Goal: Use online tool/utility

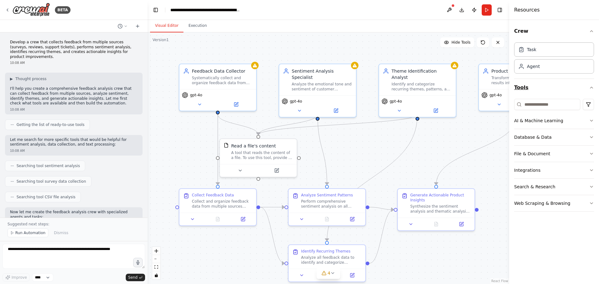
scroll to position [672, 0]
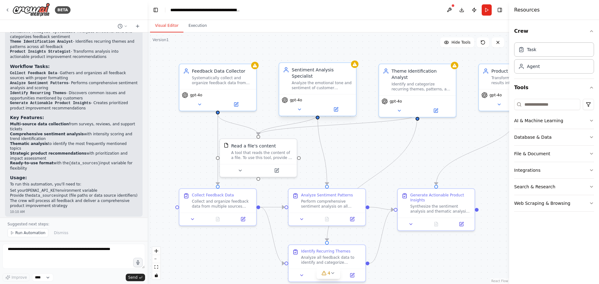
click at [323, 94] on div "gpt-4o" at bounding box center [317, 105] width 77 height 22
click at [325, 80] on div "Analyze the emotional tone and sentiment of customer feedback to categorize res…" at bounding box center [322, 85] width 60 height 10
click at [316, 83] on div "Analyze the emotional tone and sentiment of customer feedback to categorize res…" at bounding box center [322, 85] width 60 height 10
click at [345, 80] on div "Analyze the emotional tone and sentiment of customer feedback to categorize res…" at bounding box center [322, 85] width 60 height 10
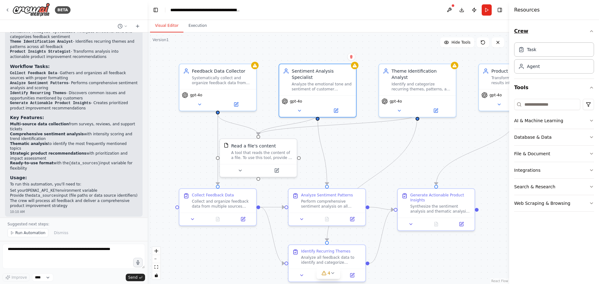
click at [593, 33] on icon "button" at bounding box center [591, 31] width 5 height 5
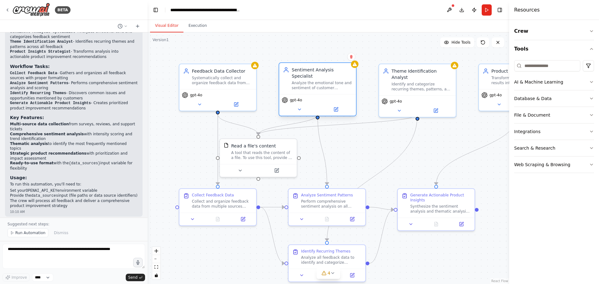
click at [307, 80] on div "Analyze the emotional tone and sentiment of customer feedback to categorize res…" at bounding box center [322, 85] width 60 height 10
click at [337, 108] on icon at bounding box center [336, 110] width 4 height 4
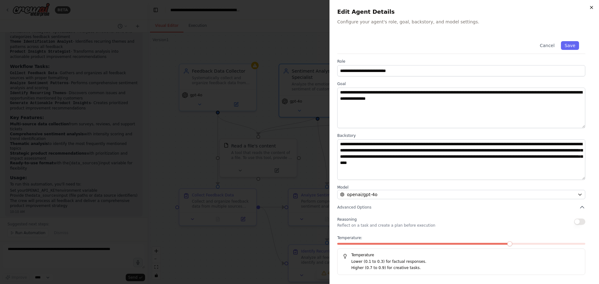
click at [591, 6] on icon "button" at bounding box center [591, 7] width 5 height 5
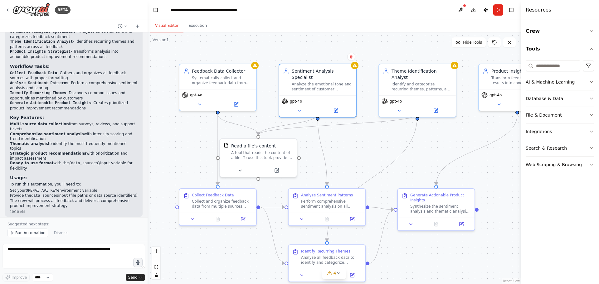
drag, startPoint x: 509, startPoint y: 151, endPoint x: 510, endPoint y: 146, distance: 4.7
click at [520, 146] on div "Resources Crew Tools AI & Machine Learning Database & Data File & Document Inte…" at bounding box center [559, 142] width 78 height 284
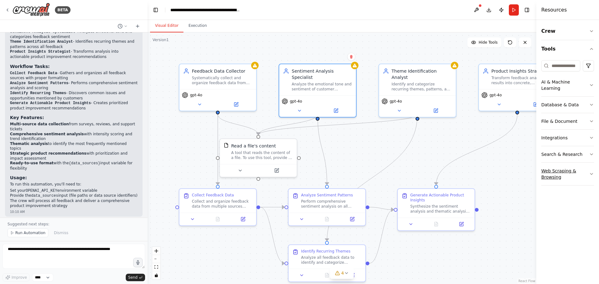
drag, startPoint x: 510, startPoint y: 146, endPoint x: 587, endPoint y: 165, distance: 79.9
click at [587, 165] on div "Resources Crew Tools AI & Machine Learning Database & Data File & Document Inte…" at bounding box center [567, 142] width 63 height 284
click at [513, 207] on div ".deletable-edge-delete-btn { width: 20px; height: 20px; border: 0px solid #ffff…" at bounding box center [341, 158] width 388 height 252
click at [158, 261] on button "zoom out" at bounding box center [156, 259] width 8 height 8
